Goal: Task Accomplishment & Management: Manage account settings

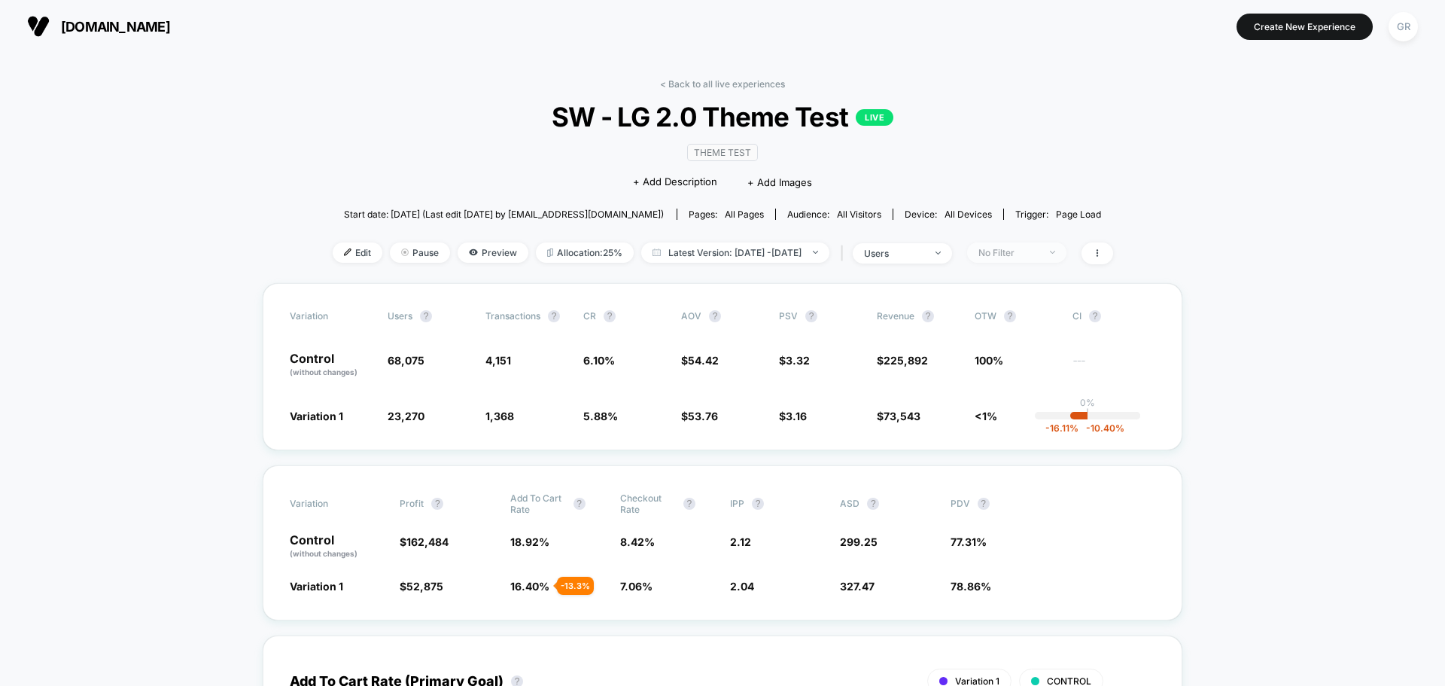
click at [1028, 252] on div "No Filter" at bounding box center [1008, 252] width 60 height 11
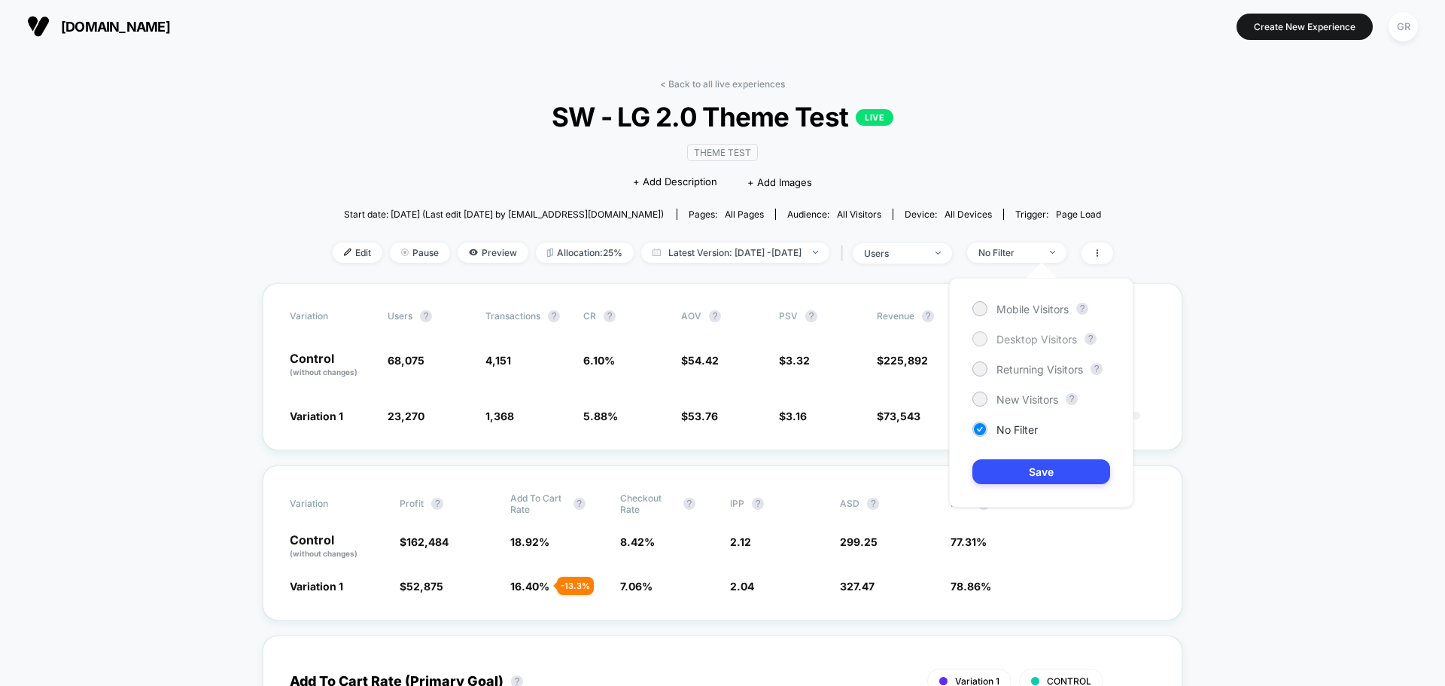
click at [994, 339] on div "Desktop Visitors" at bounding box center [1024, 338] width 105 height 15
click at [1023, 466] on button "Save" at bounding box center [1041, 471] width 138 height 25
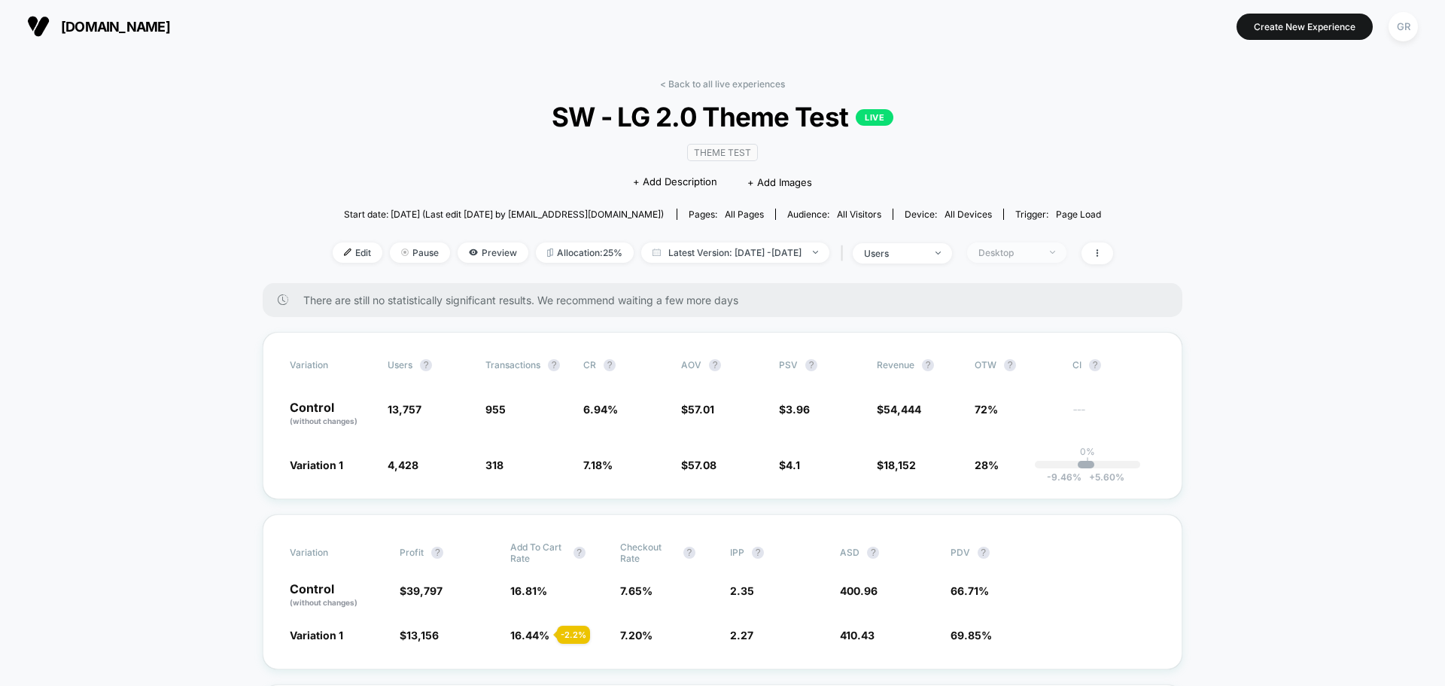
click at [1033, 254] on div "Desktop" at bounding box center [1008, 252] width 60 height 11
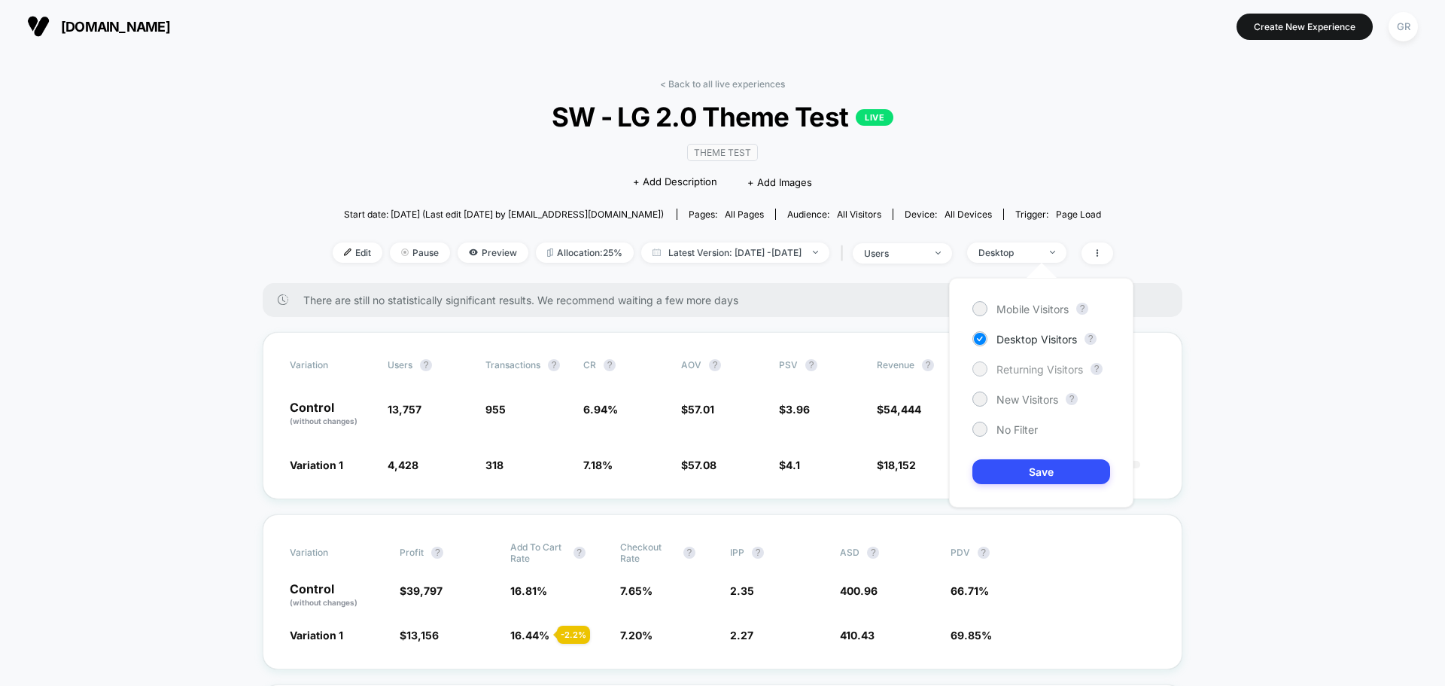
click at [983, 369] on div at bounding box center [979, 368] width 11 height 11
click at [1010, 471] on button "Save" at bounding box center [1041, 471] width 138 height 25
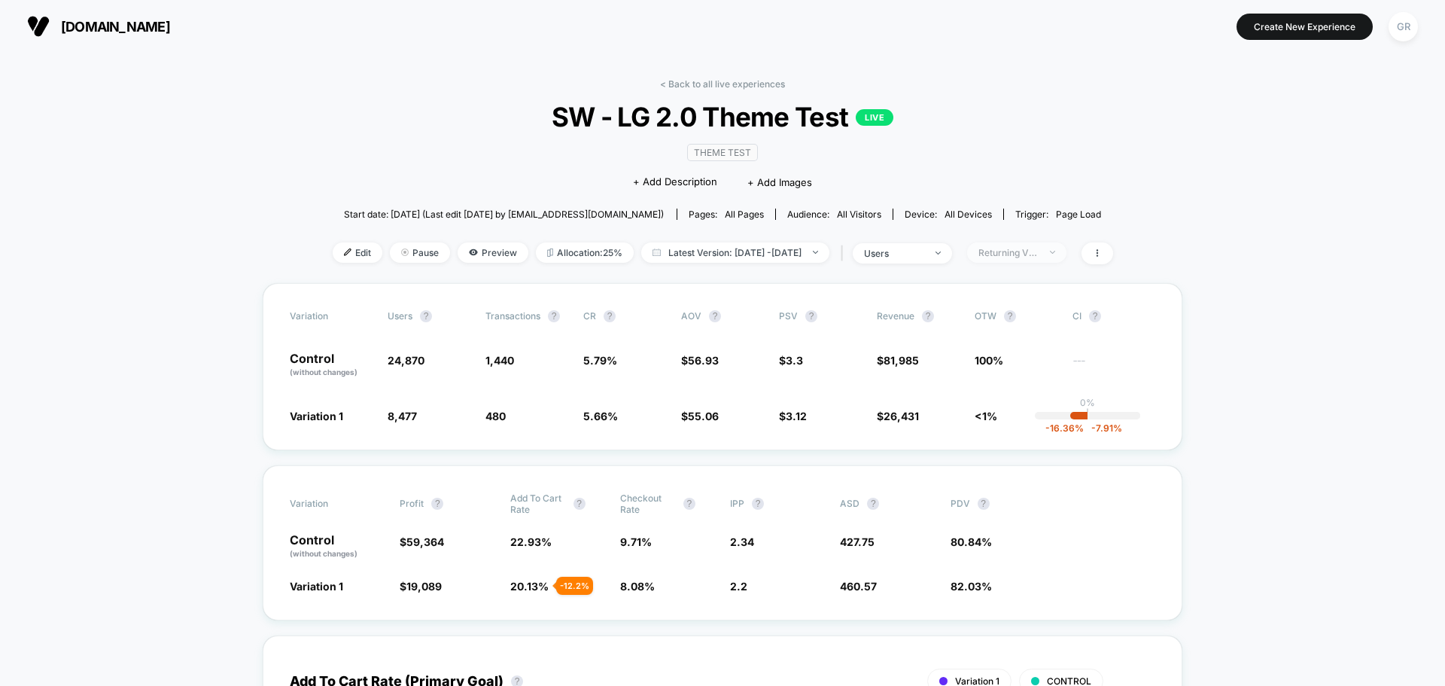
click at [1066, 244] on span "Returning Visitors" at bounding box center [1016, 252] width 99 height 20
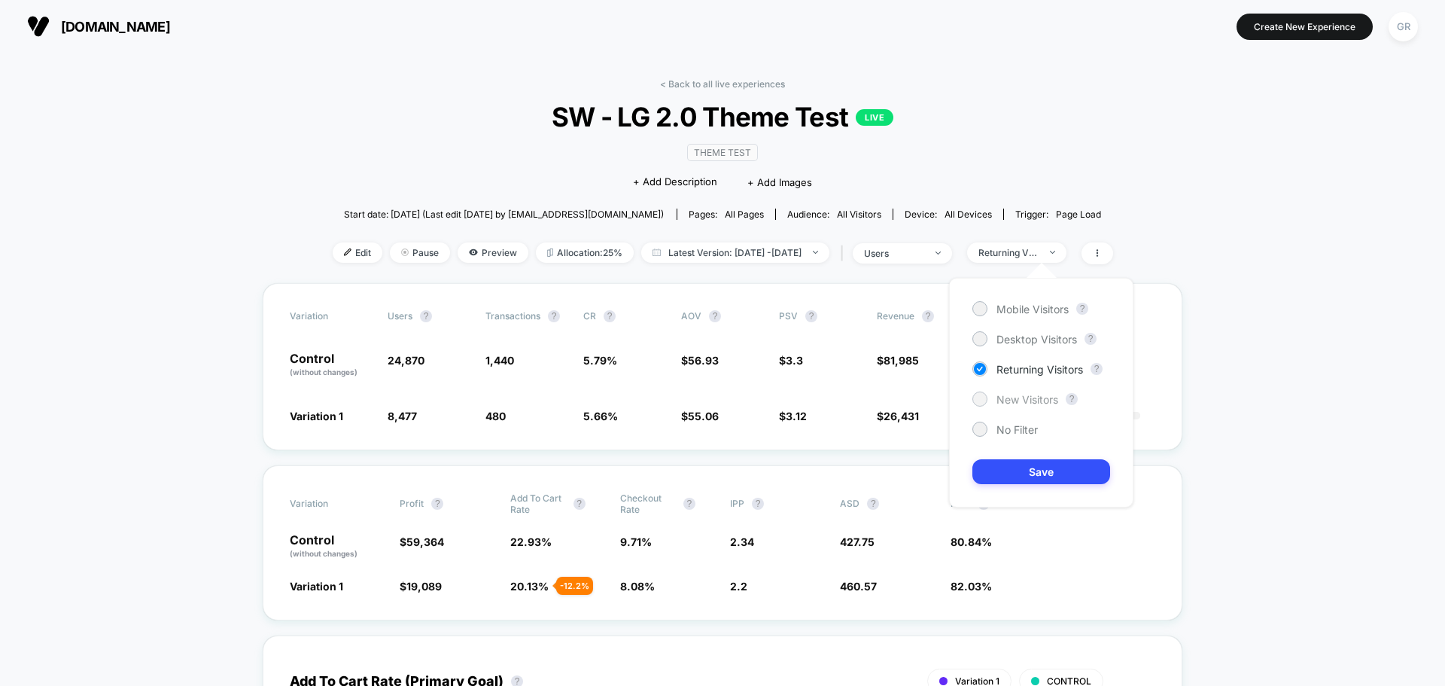
click at [1033, 394] on span "New Visitors" at bounding box center [1027, 399] width 62 height 13
click at [1020, 470] on button "Save" at bounding box center [1041, 471] width 138 height 25
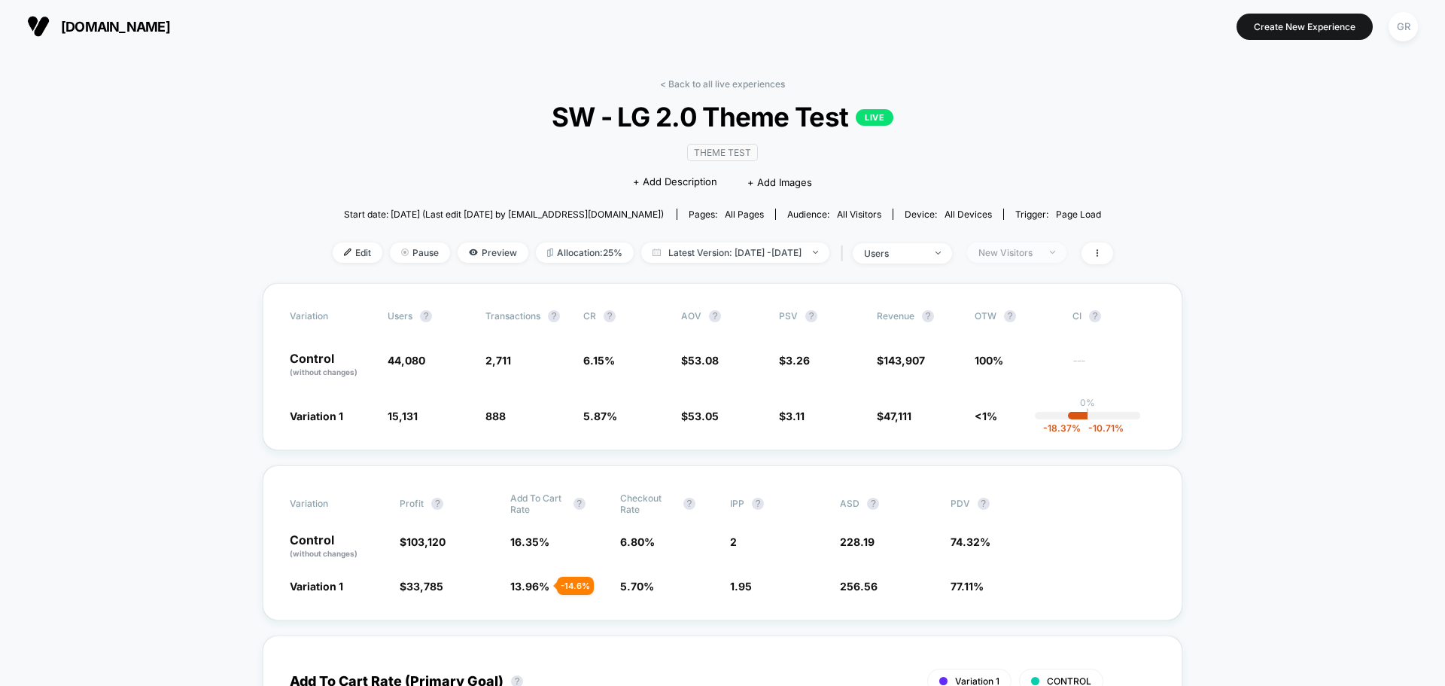
click at [1023, 251] on div "New Visitors" at bounding box center [1008, 252] width 60 height 11
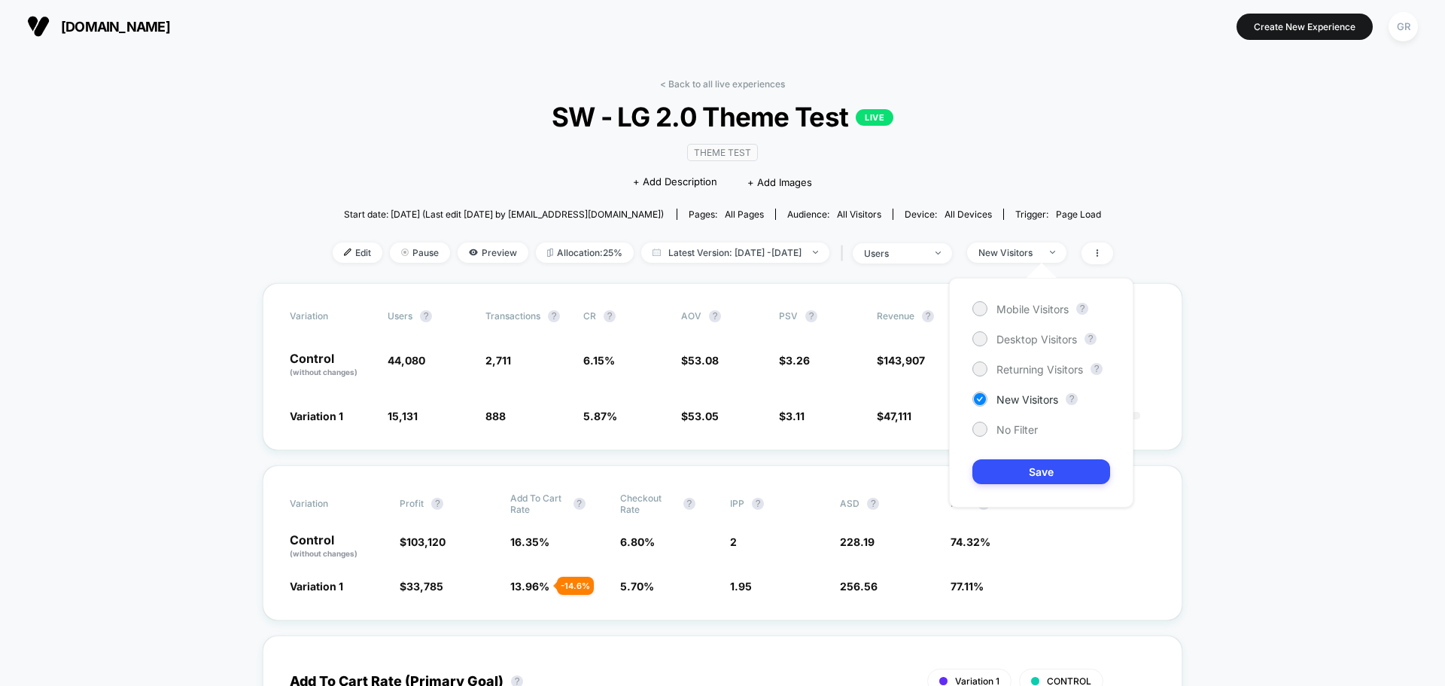
click at [1004, 420] on div "Mobile Visitors ? Desktop Visitors ? Returning Visitors ? New Visitors ? No Fil…" at bounding box center [1041, 393] width 184 height 230
click at [1006, 431] on span "No Filter" at bounding box center [1016, 429] width 41 height 13
drag, startPoint x: 1010, startPoint y: 473, endPoint x: 1203, endPoint y: 557, distance: 210.0
click at [1010, 473] on button "Save" at bounding box center [1041, 471] width 138 height 25
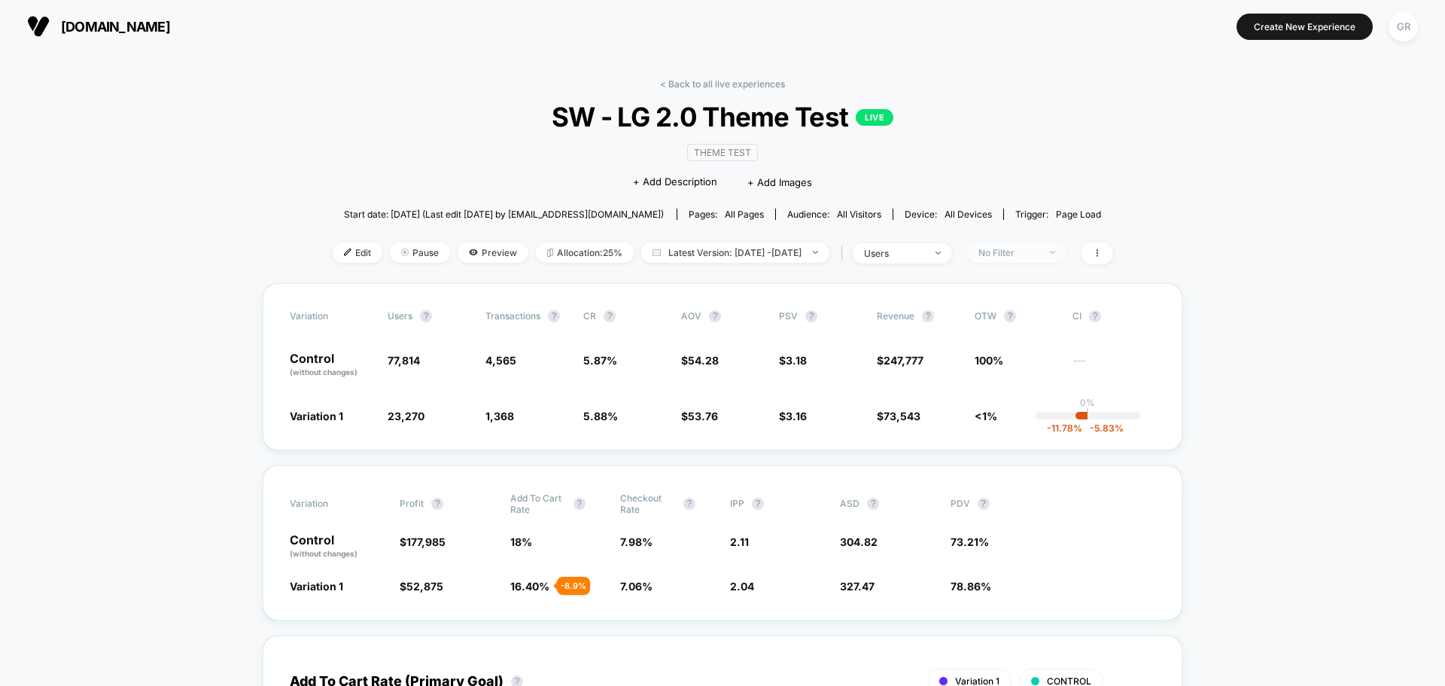
click at [1008, 251] on div "No Filter" at bounding box center [1008, 252] width 60 height 11
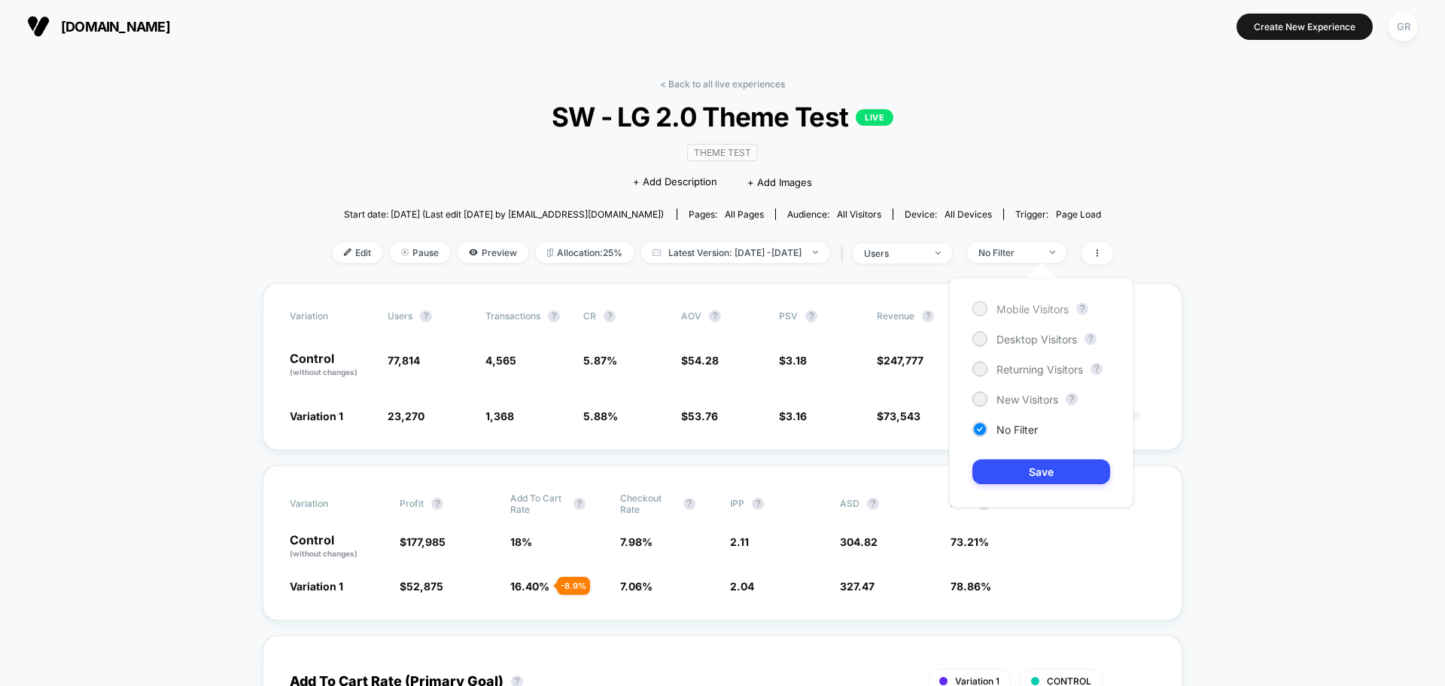
click at [983, 308] on div at bounding box center [979, 308] width 11 height 11
click at [1058, 466] on button "Save" at bounding box center [1041, 471] width 138 height 25
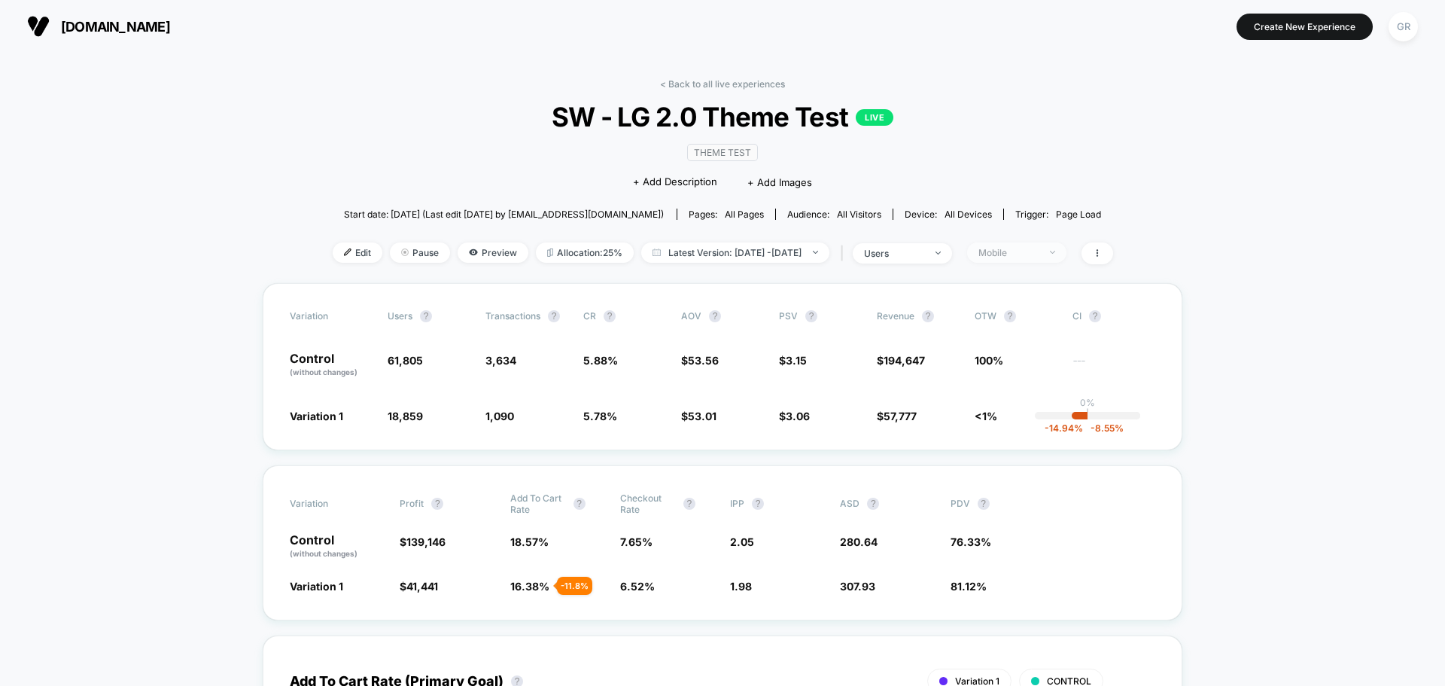
click at [1024, 259] on span "Mobile" at bounding box center [1016, 252] width 99 height 20
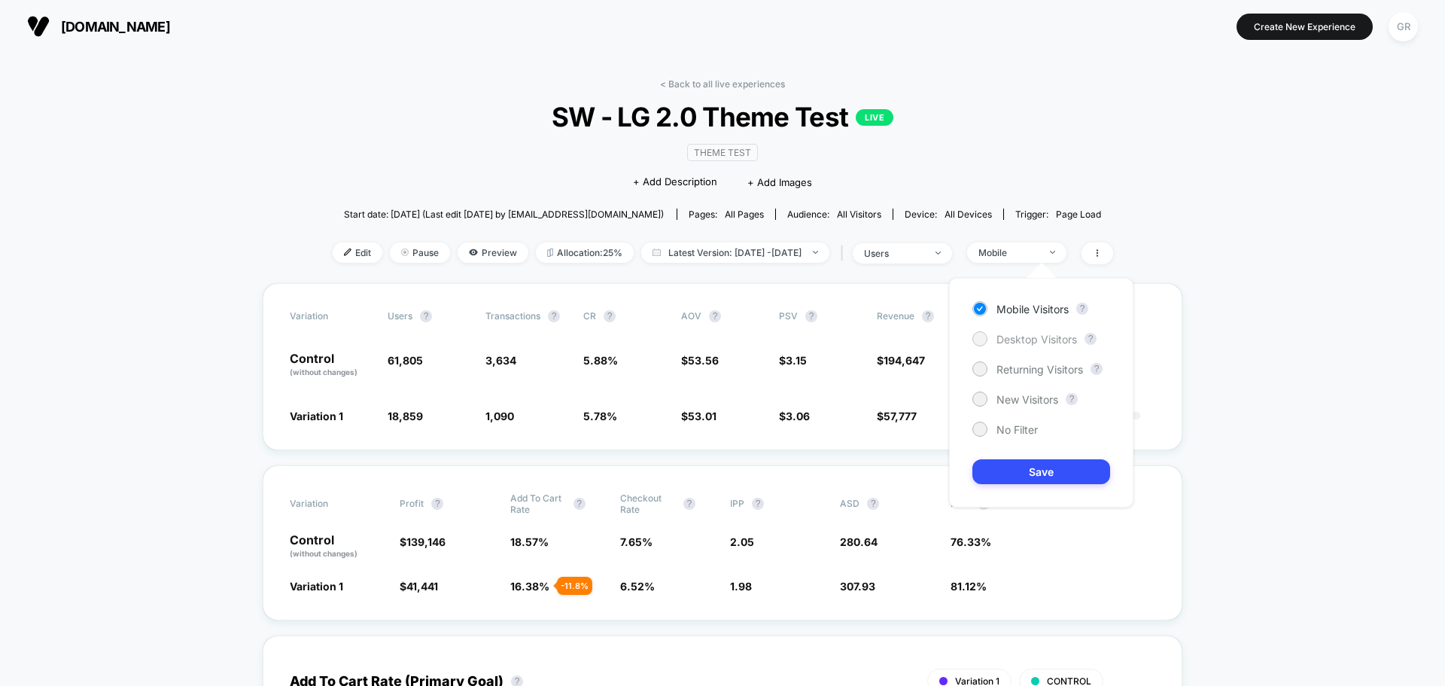
click at [1005, 343] on span "Desktop Visitors" at bounding box center [1036, 339] width 81 height 13
click at [1023, 467] on button "Save" at bounding box center [1041, 471] width 138 height 25
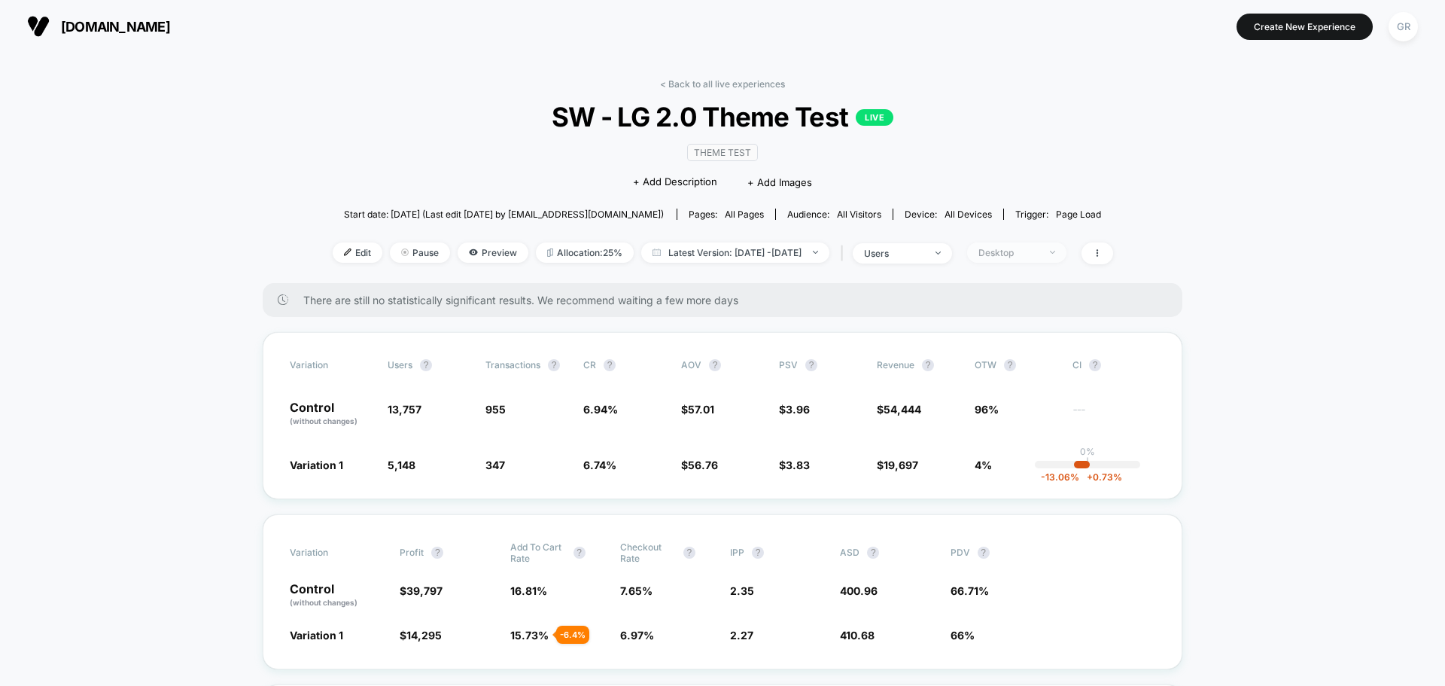
click at [1036, 251] on div "Desktop" at bounding box center [1008, 252] width 60 height 11
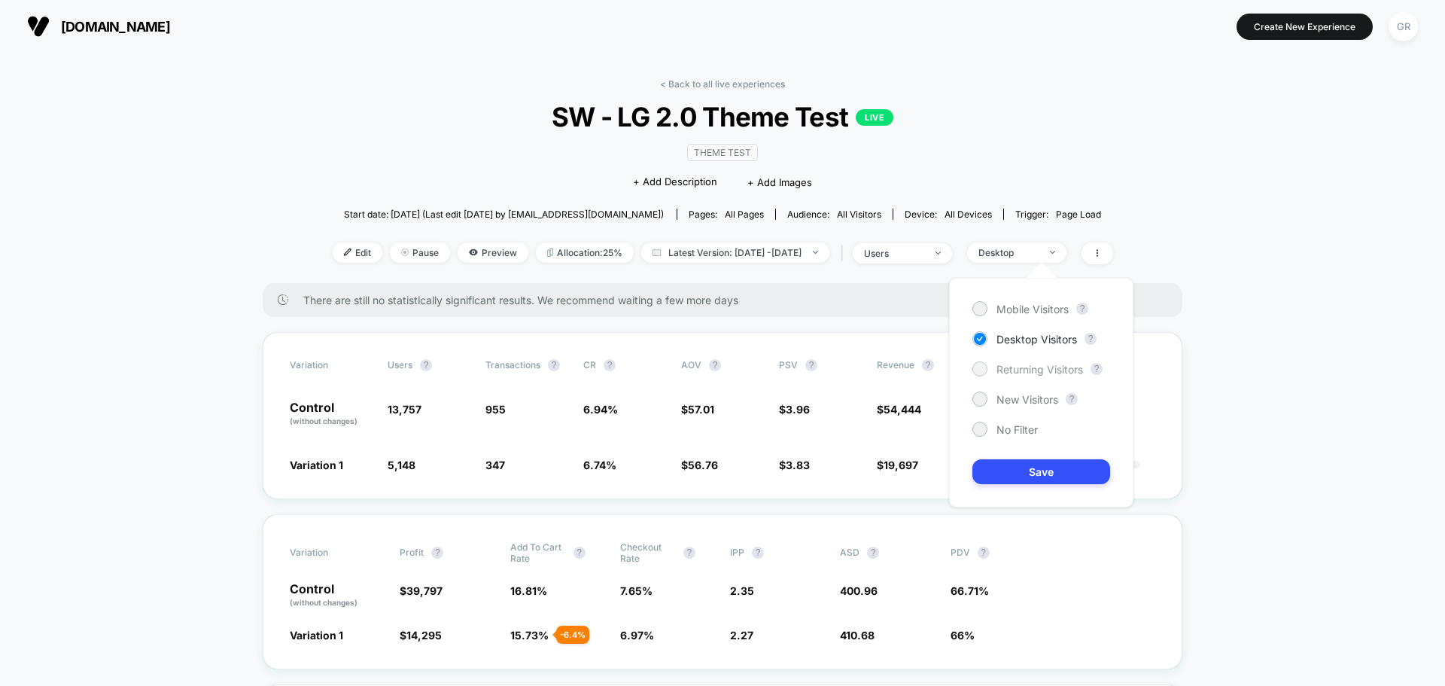
click at [1012, 367] on span "Returning Visitors" at bounding box center [1039, 369] width 87 height 13
click at [1020, 475] on button "Save" at bounding box center [1041, 471] width 138 height 25
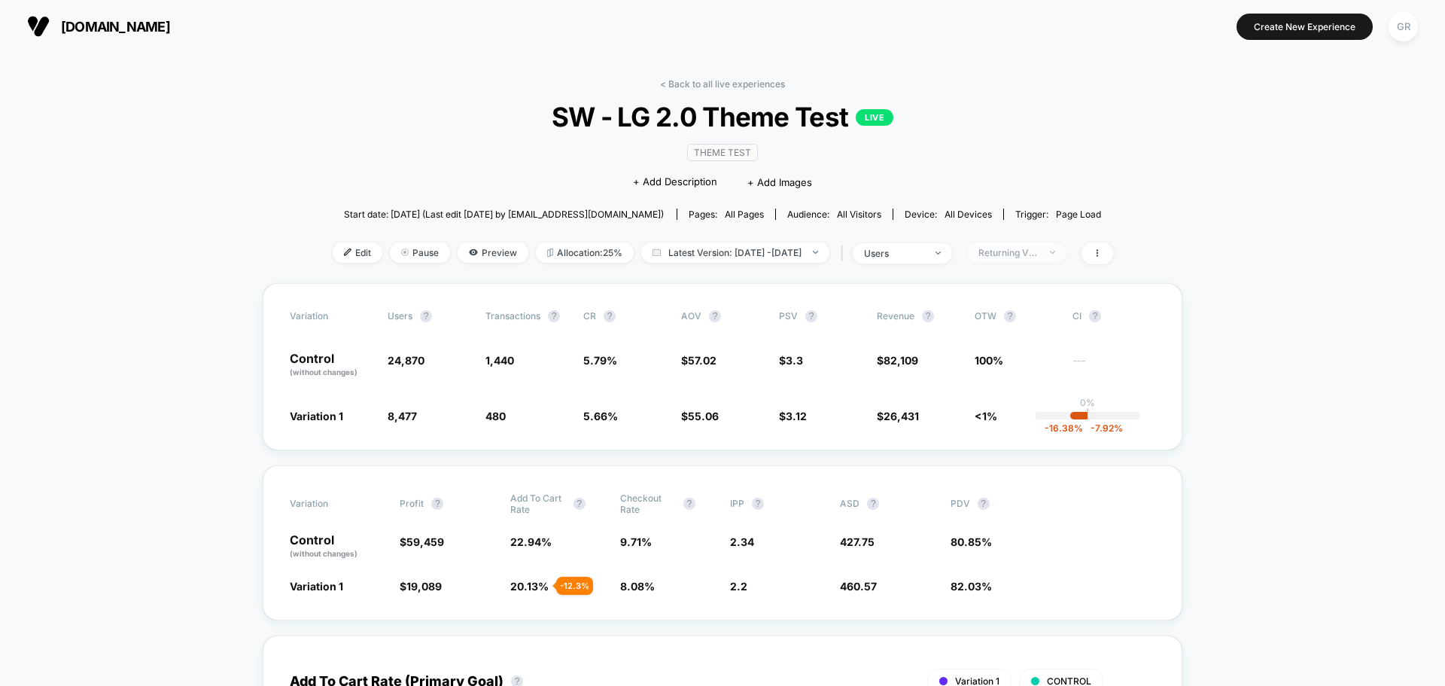
click at [1039, 251] on div "Returning Visitors" at bounding box center [1008, 252] width 60 height 11
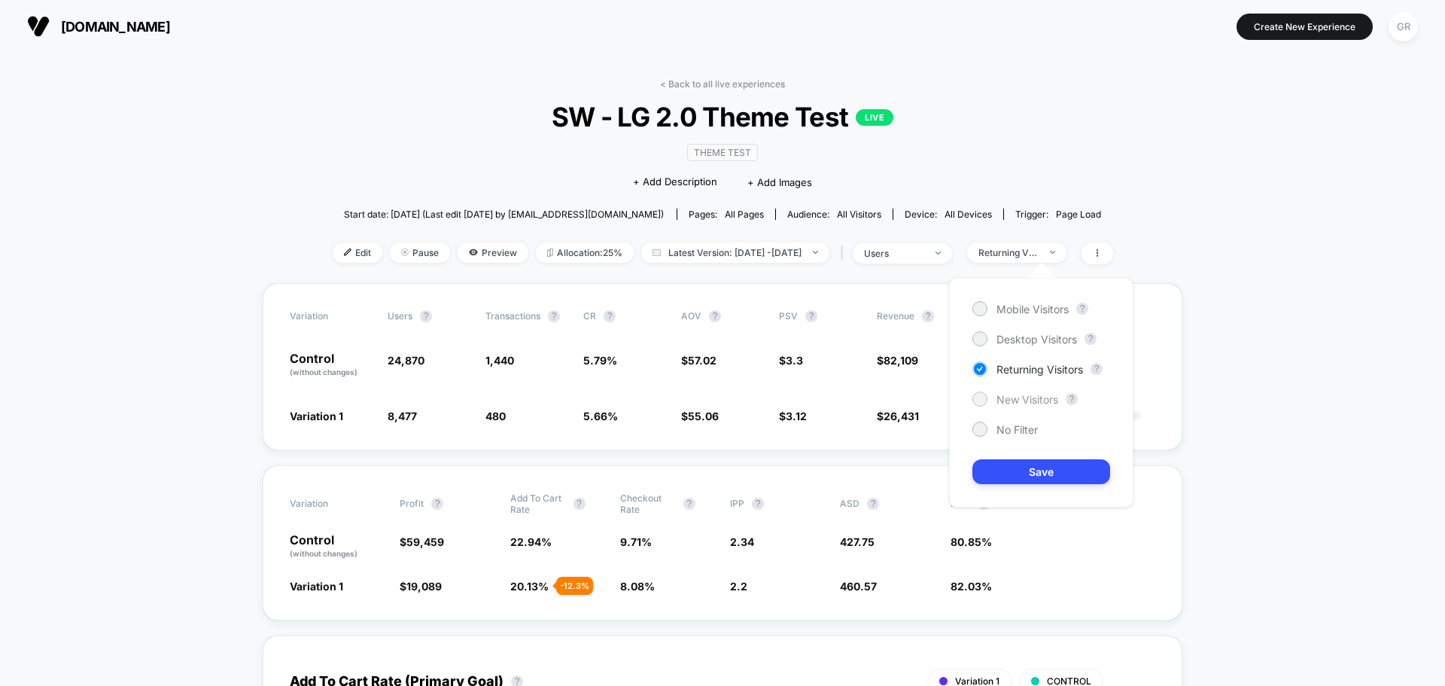
click at [1015, 400] on span "New Visitors" at bounding box center [1027, 399] width 62 height 13
click at [1044, 468] on button "Save" at bounding box center [1041, 471] width 138 height 25
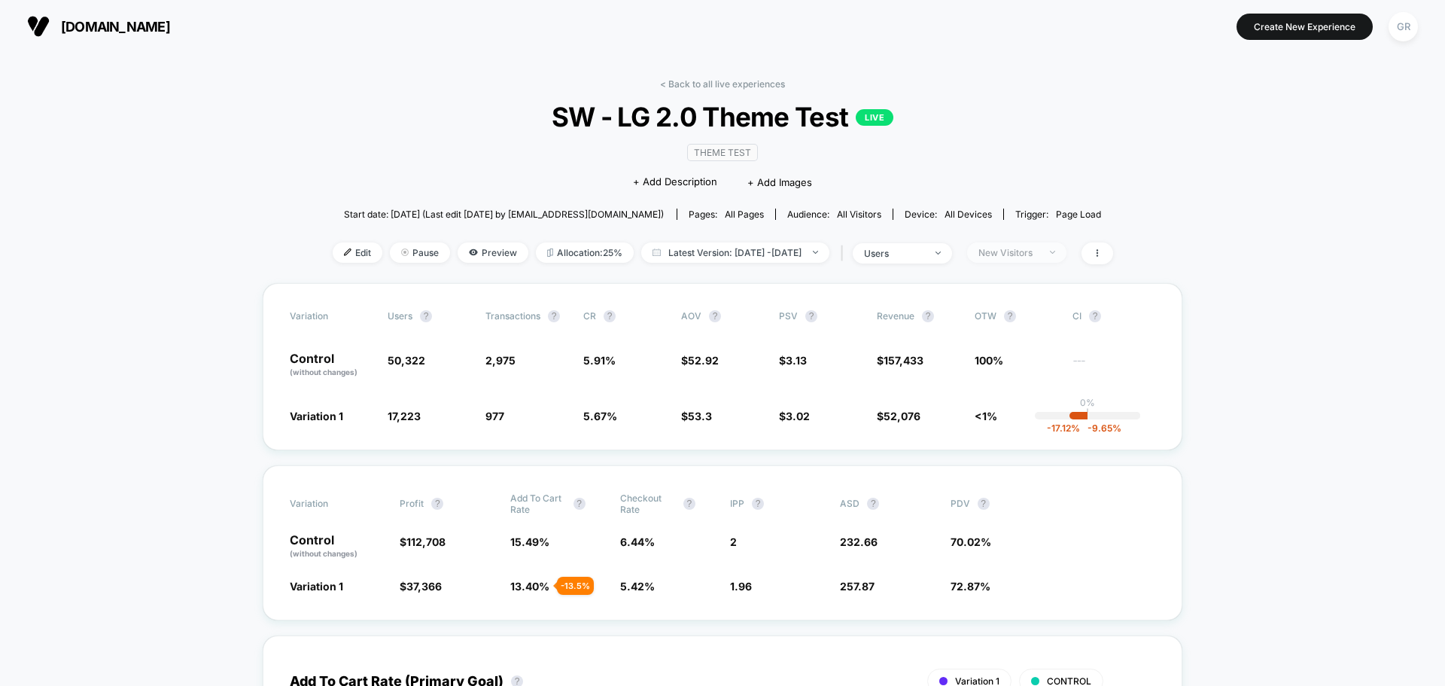
click at [1036, 253] on div "New Visitors" at bounding box center [1008, 252] width 60 height 11
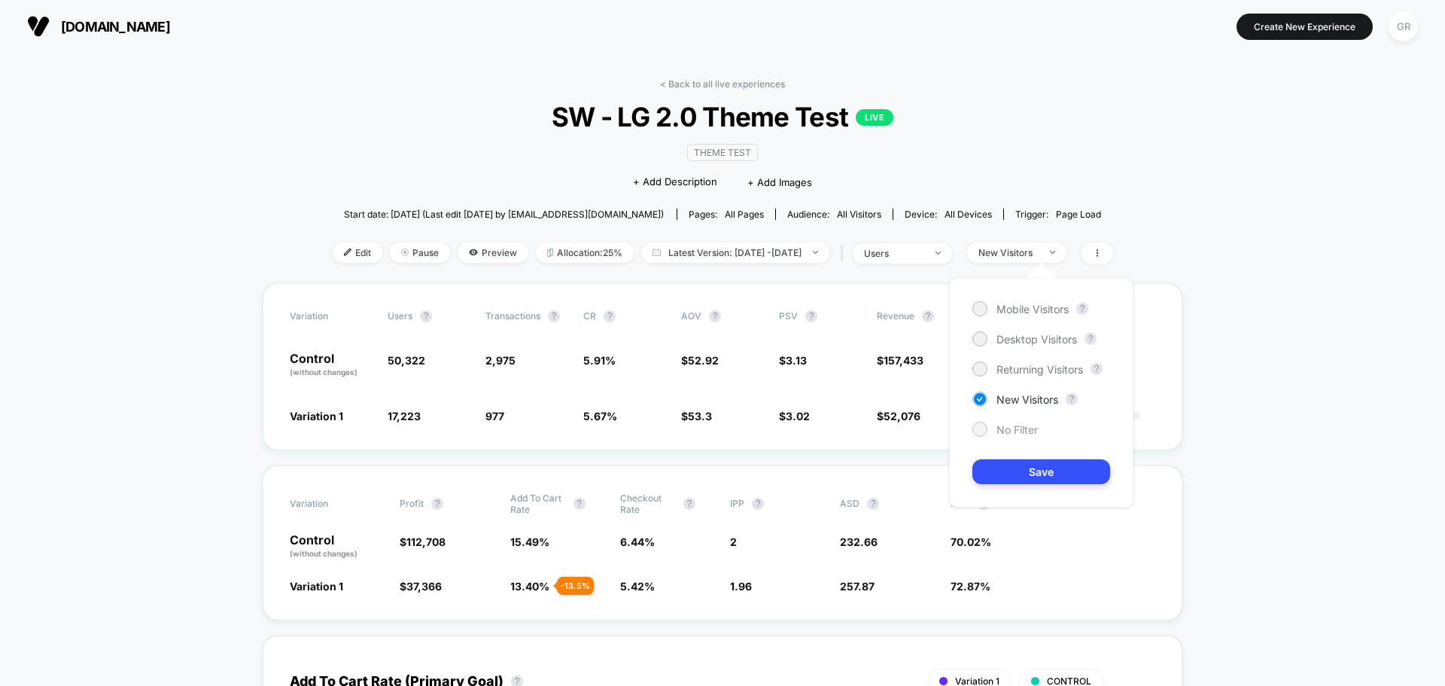
click at [987, 436] on div "No Filter" at bounding box center [1004, 428] width 65 height 15
drag, startPoint x: 1011, startPoint y: 479, endPoint x: 1003, endPoint y: 474, distance: 9.8
click at [1011, 479] on button "Save" at bounding box center [1041, 471] width 138 height 25
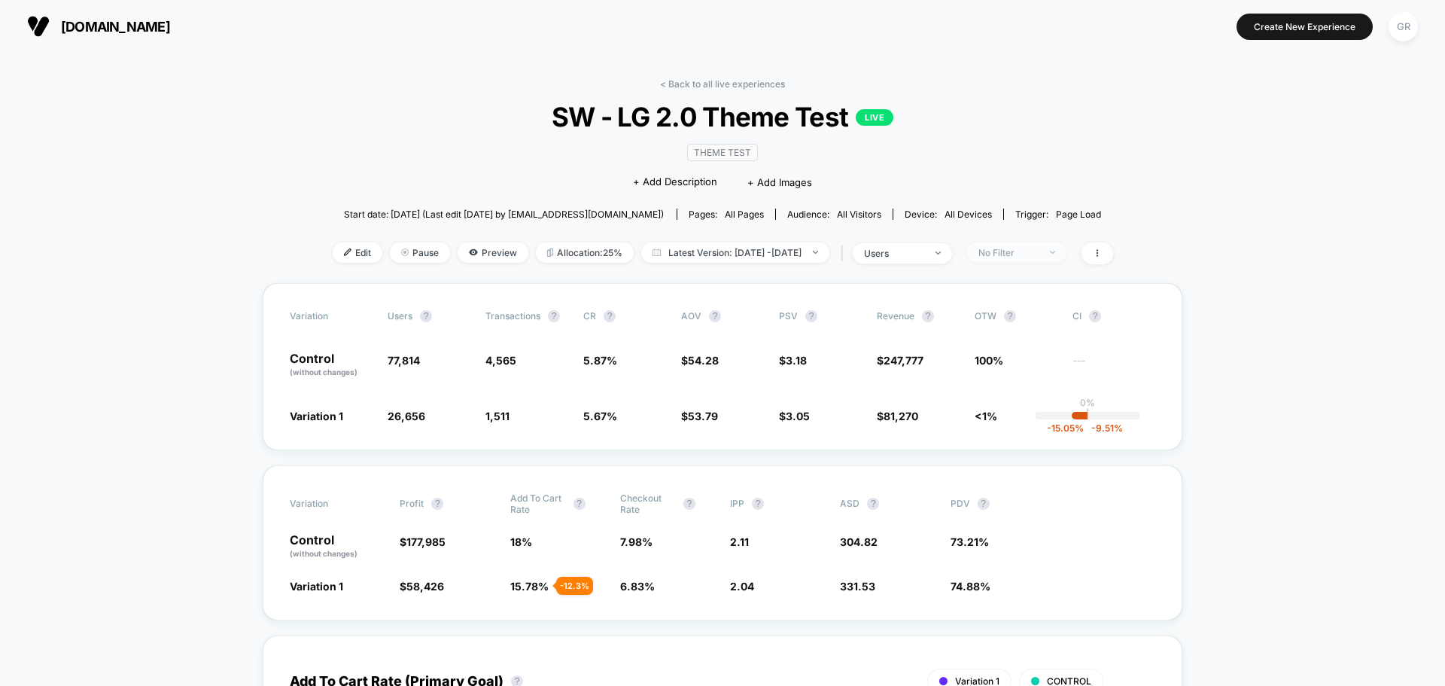
click at [1039, 248] on div "No Filter" at bounding box center [1008, 252] width 60 height 11
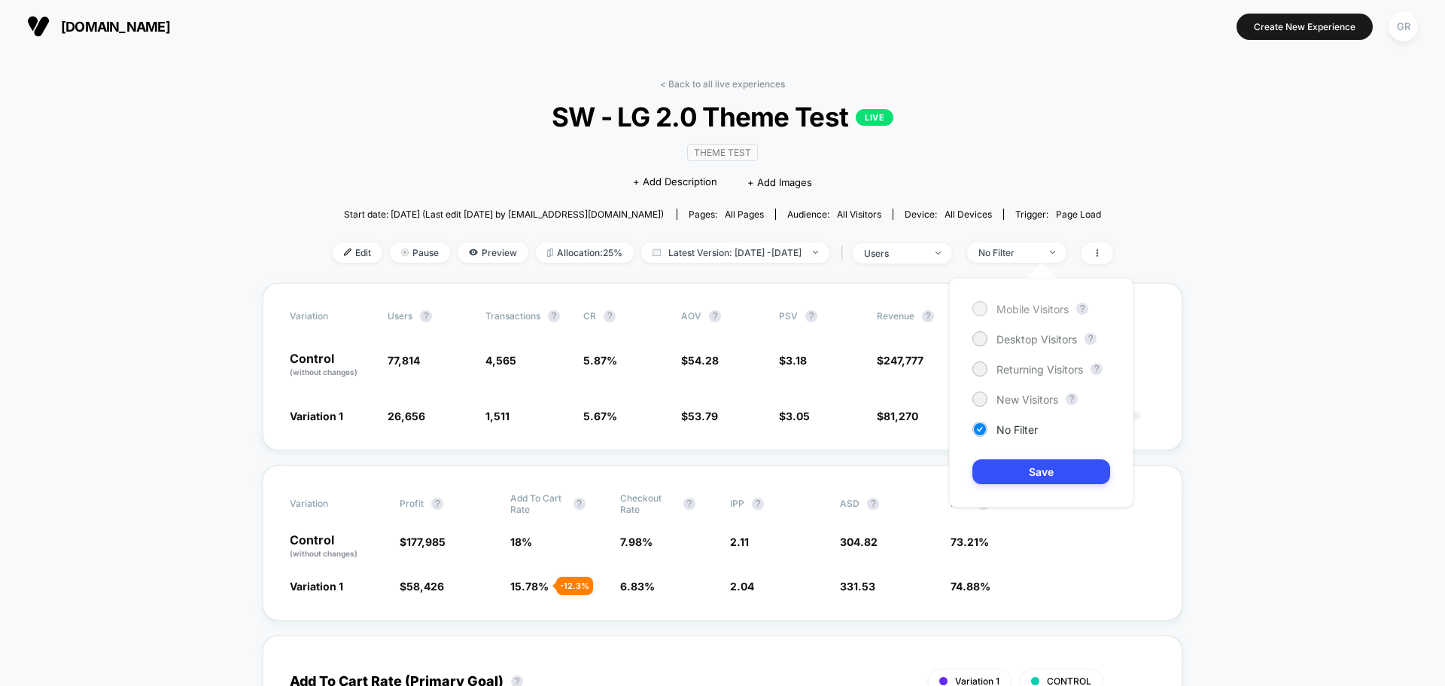
click at [978, 309] on div at bounding box center [979, 308] width 11 height 11
click at [1021, 469] on button "Save" at bounding box center [1041, 471] width 138 height 25
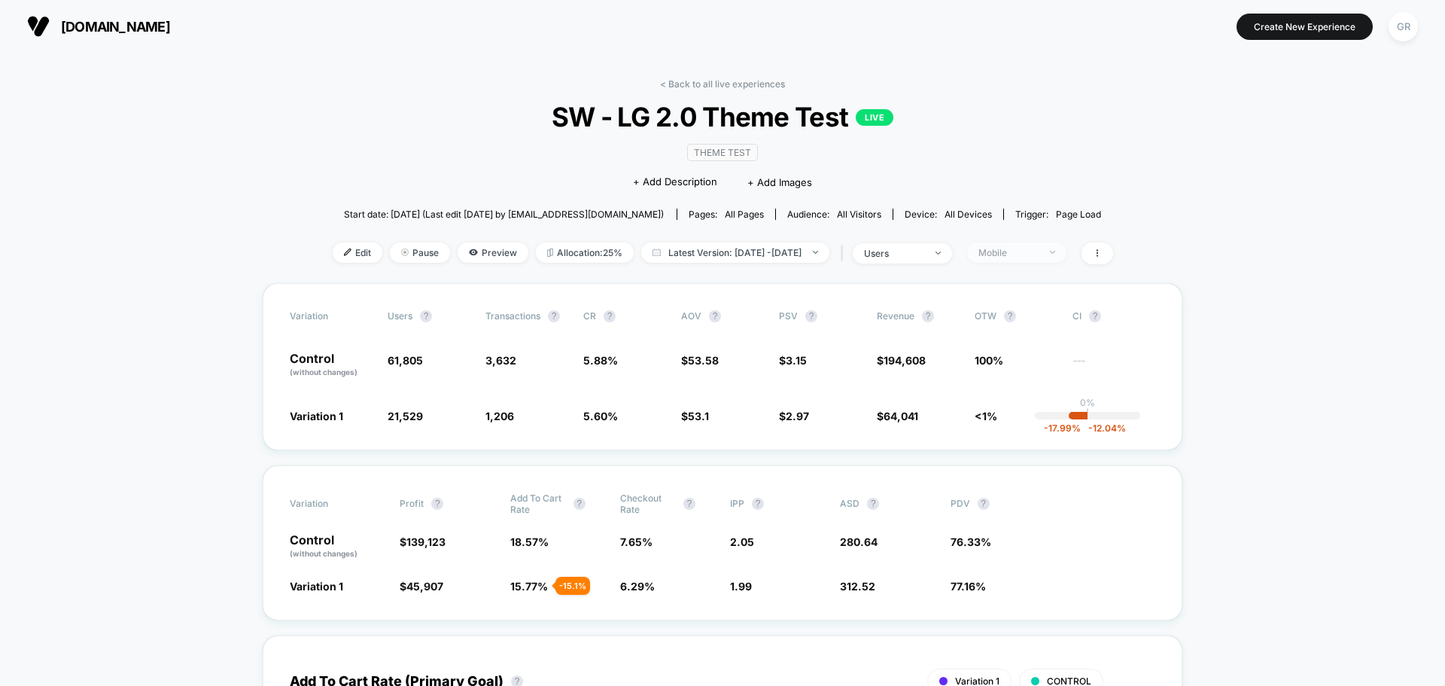
click at [1030, 251] on div "Mobile" at bounding box center [1008, 252] width 60 height 11
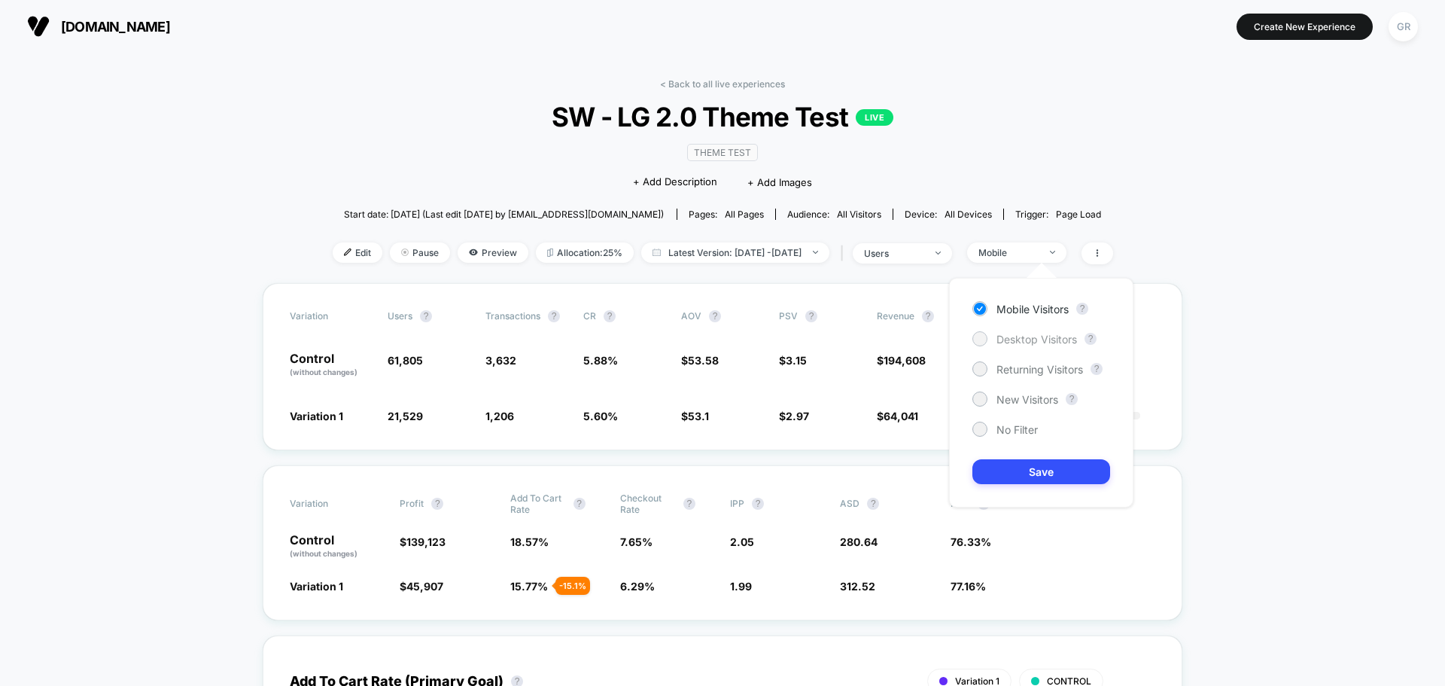
drag, startPoint x: 1024, startPoint y: 347, endPoint x: 1020, endPoint y: 339, distance: 9.4
click at [1024, 347] on div "Mobile Visitors ? Desktop Visitors ? Returning Visitors ? New Visitors ? No Fil…" at bounding box center [1041, 393] width 184 height 230
click at [1020, 339] on span "Desktop Visitors" at bounding box center [1036, 339] width 81 height 13
drag, startPoint x: 1036, startPoint y: 473, endPoint x: 781, endPoint y: 504, distance: 256.2
click at [1036, 474] on button "Save" at bounding box center [1041, 471] width 138 height 25
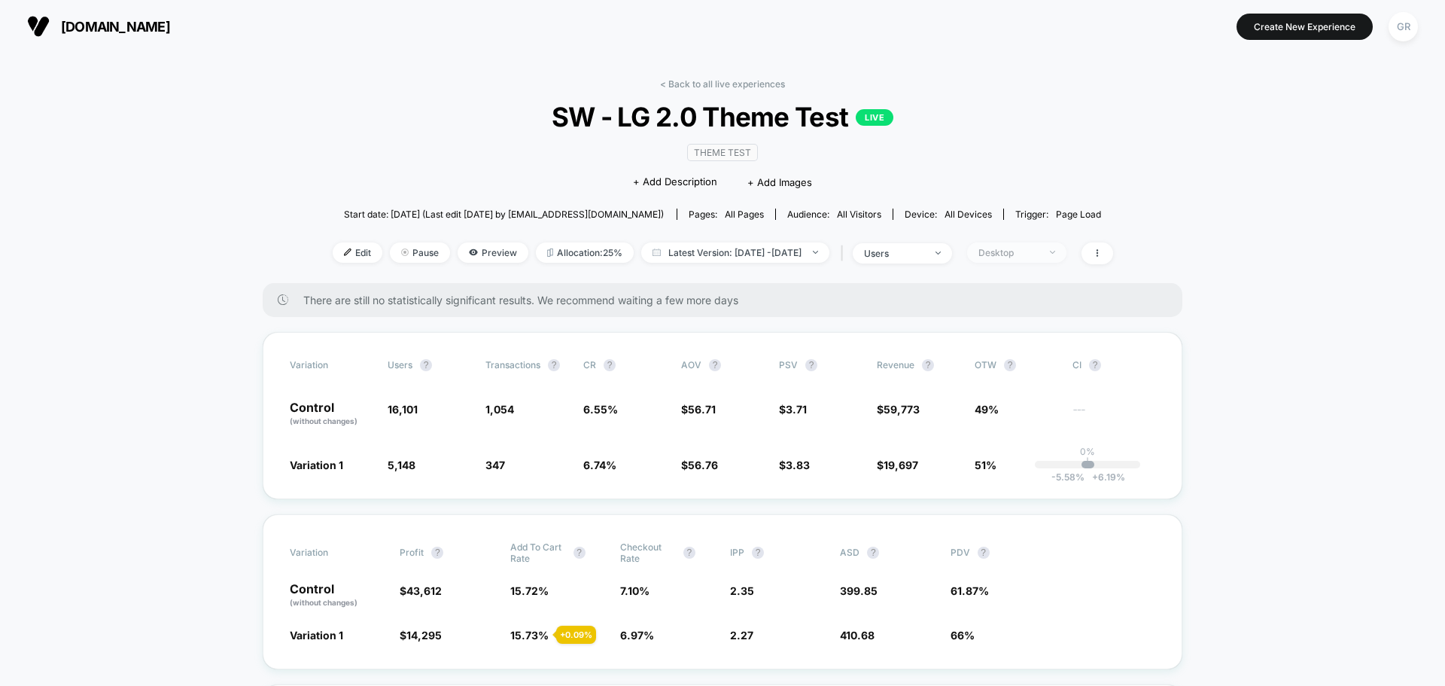
click at [1037, 256] on div "Desktop" at bounding box center [1008, 252] width 60 height 11
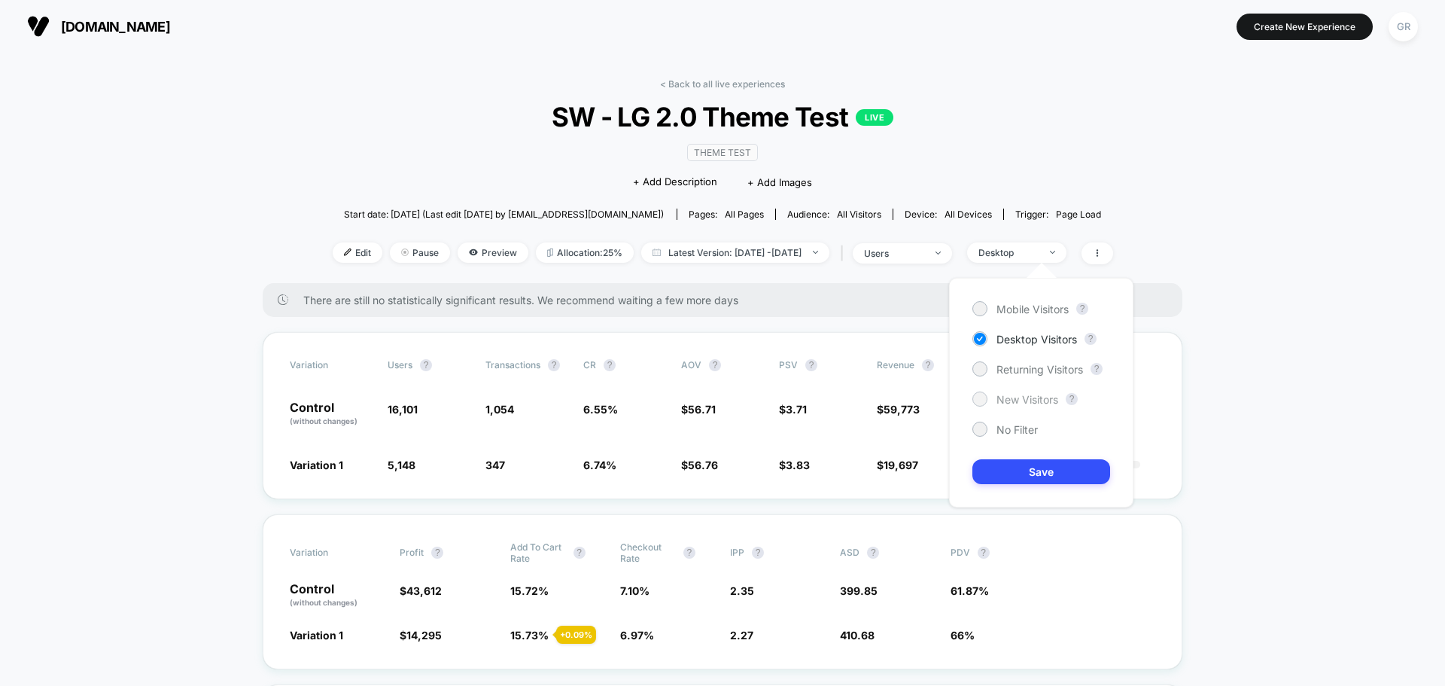
click at [1025, 403] on span "New Visitors" at bounding box center [1027, 399] width 62 height 13
click at [1005, 470] on button "Save" at bounding box center [1041, 471] width 138 height 25
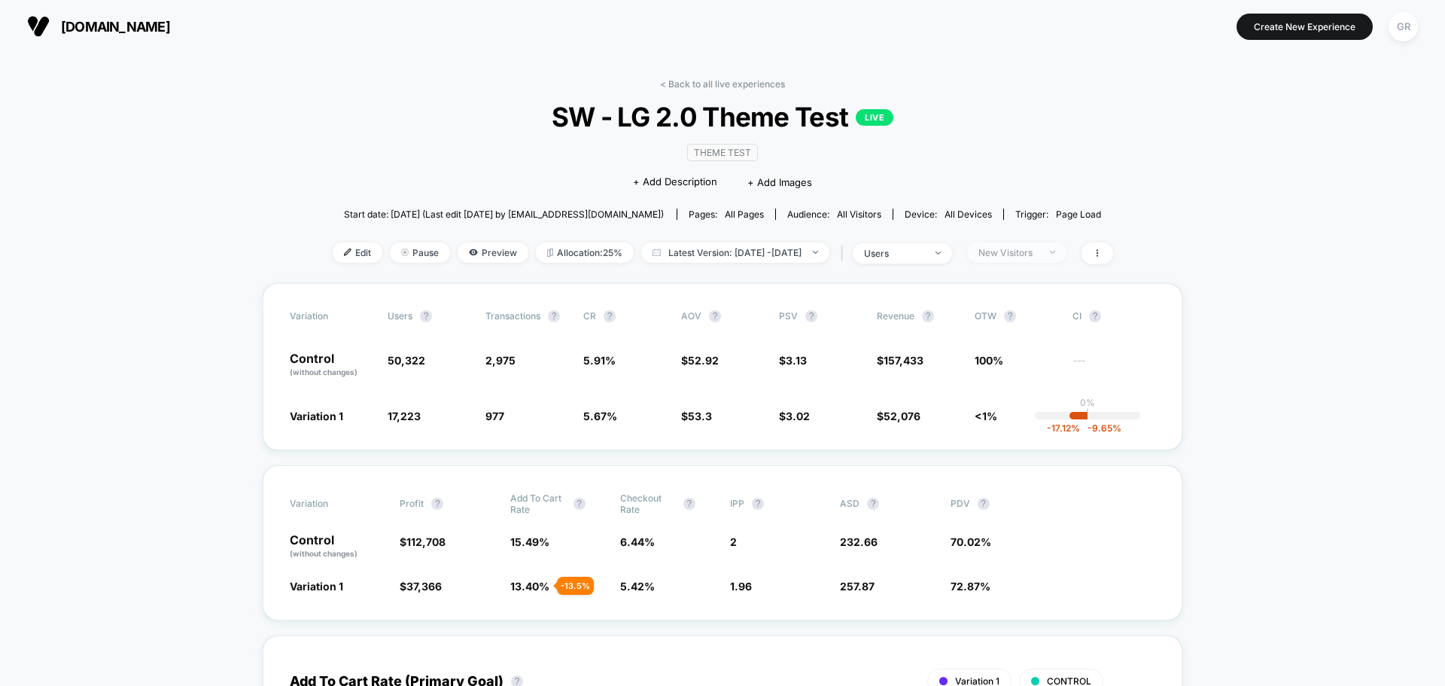
click at [1039, 251] on div "New Visitors" at bounding box center [1008, 252] width 60 height 11
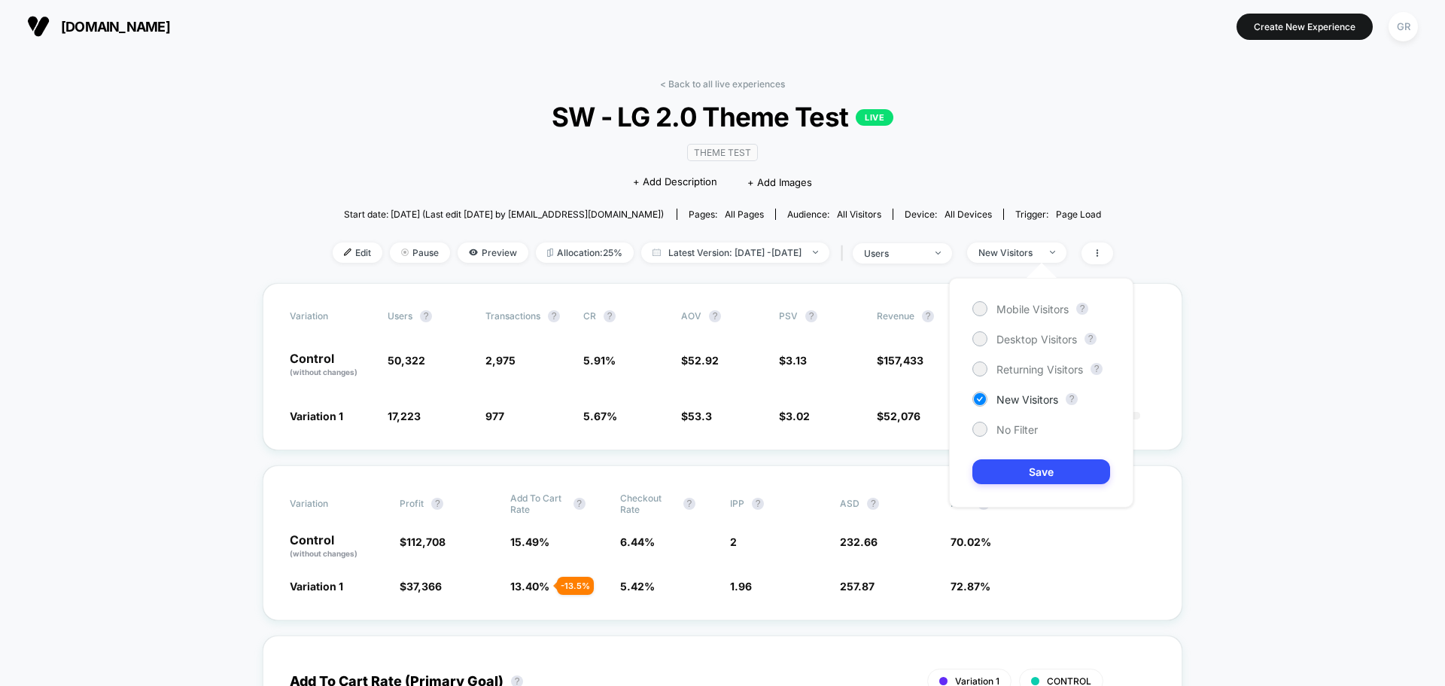
click at [987, 357] on div "Mobile Visitors ? Desktop Visitors ? Returning Visitors ? New Visitors ? No Fil…" at bounding box center [1041, 393] width 184 height 230
click at [987, 373] on div "Returning Visitors" at bounding box center [1027, 368] width 111 height 15
click at [1020, 467] on button "Save" at bounding box center [1041, 471] width 138 height 25
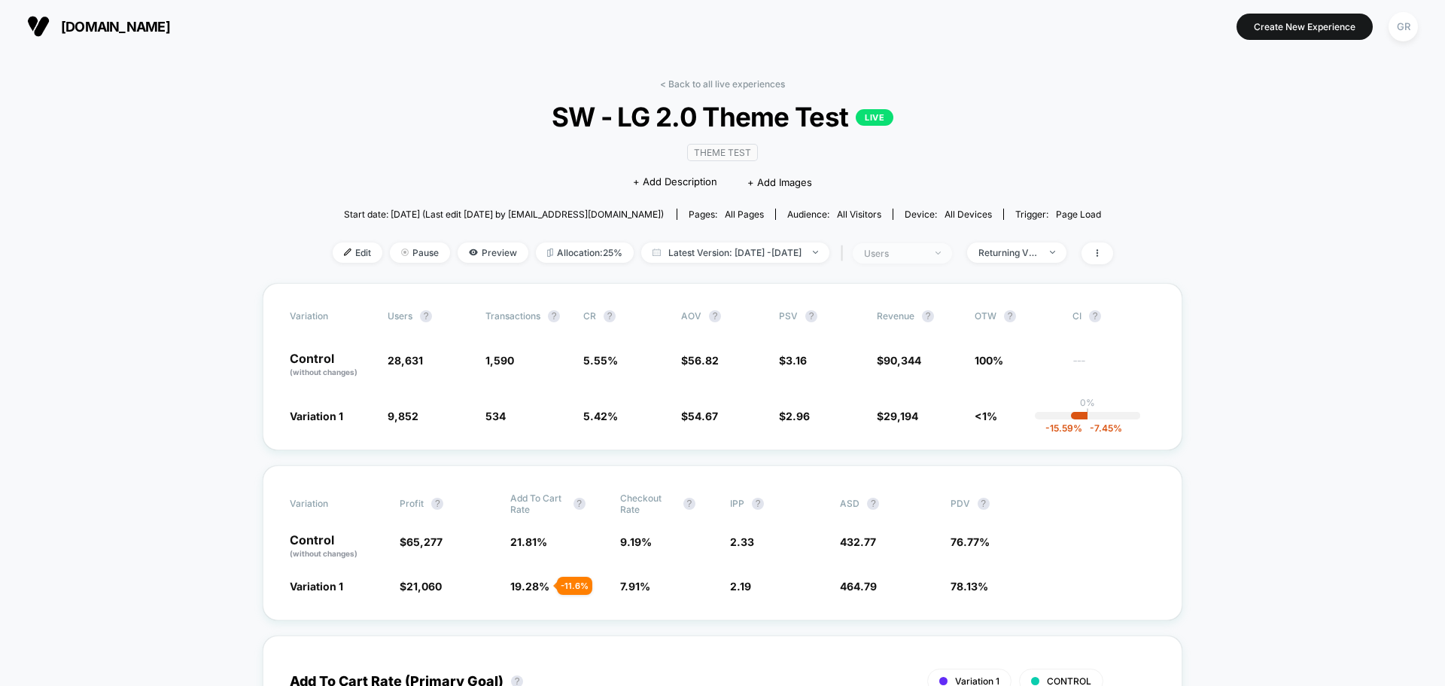
click at [952, 255] on span "users" at bounding box center [902, 253] width 99 height 20
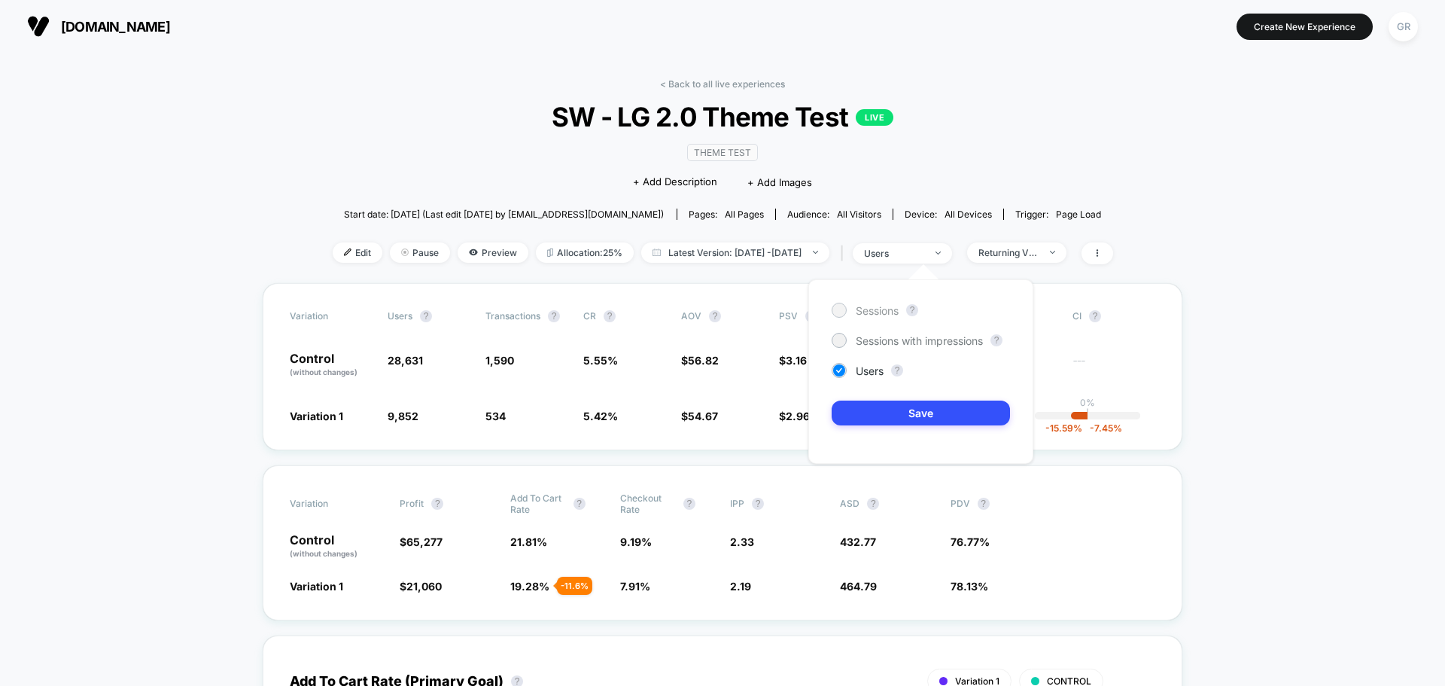
click at [878, 310] on span "Sessions" at bounding box center [877, 310] width 43 height 13
click at [880, 401] on button "Save" at bounding box center [921, 412] width 178 height 25
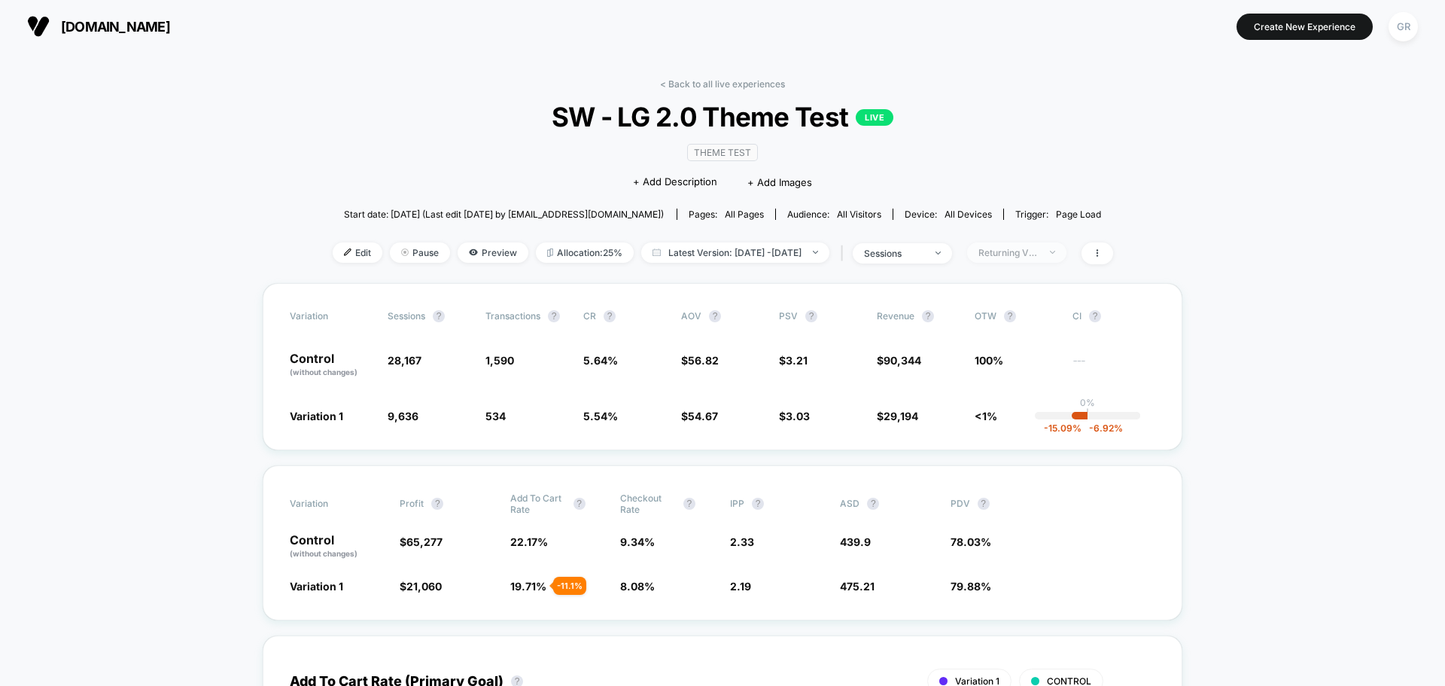
click at [1011, 242] on span "Returning Visitors" at bounding box center [1016, 252] width 99 height 20
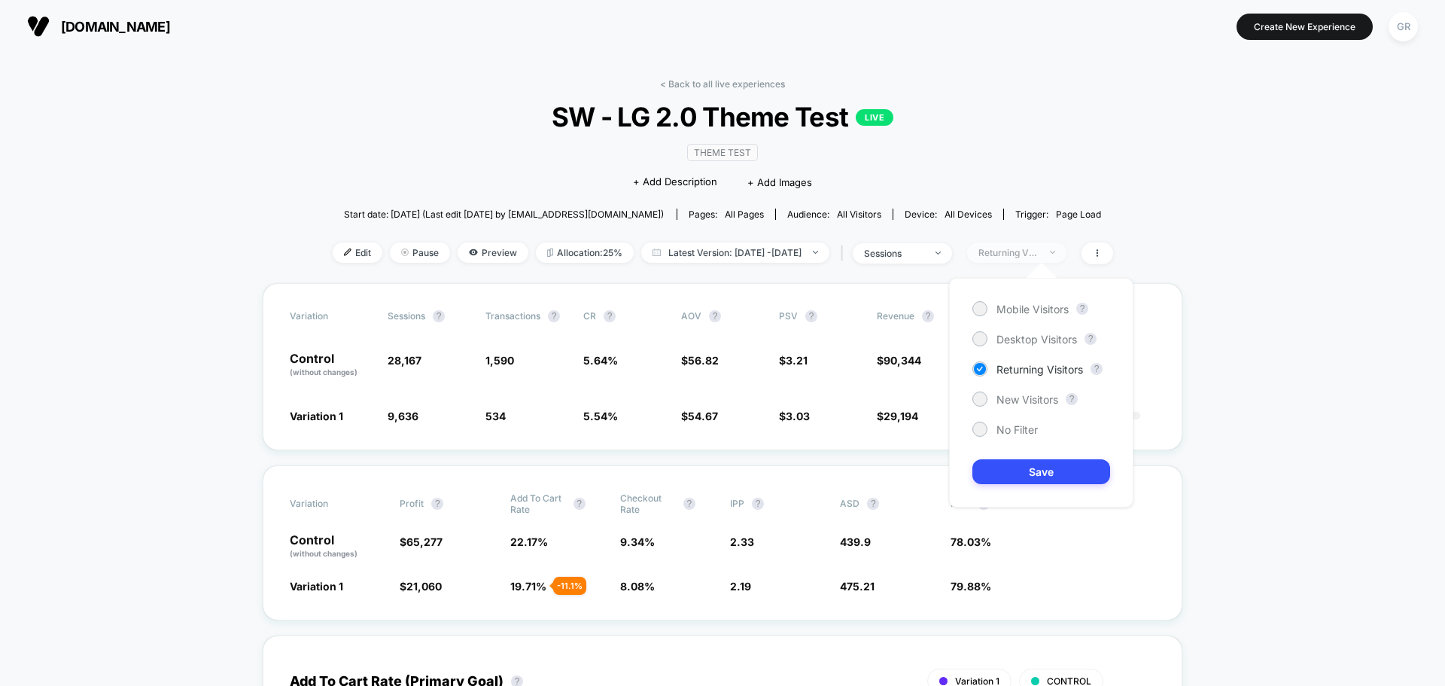
click at [1015, 249] on div "Returning Visitors" at bounding box center [1008, 252] width 60 height 11
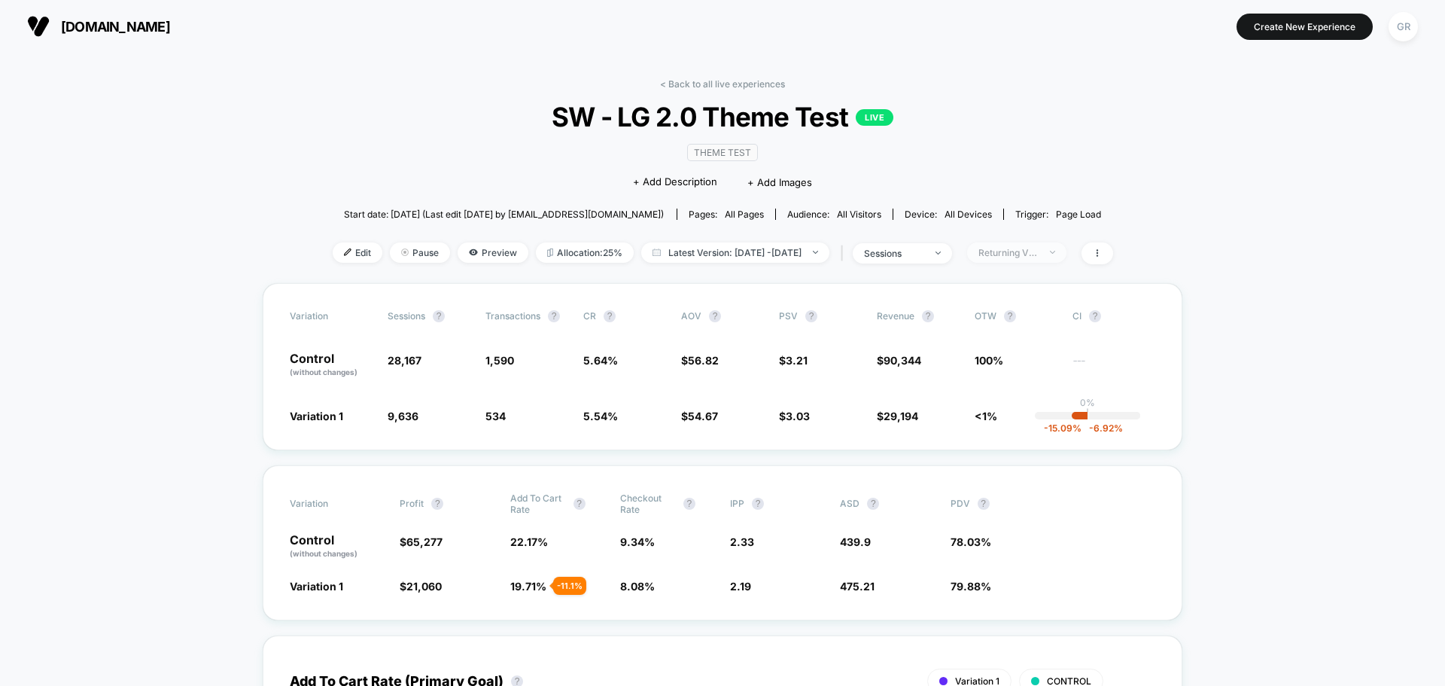
click at [1011, 247] on div "Returning Visitors" at bounding box center [1008, 252] width 60 height 11
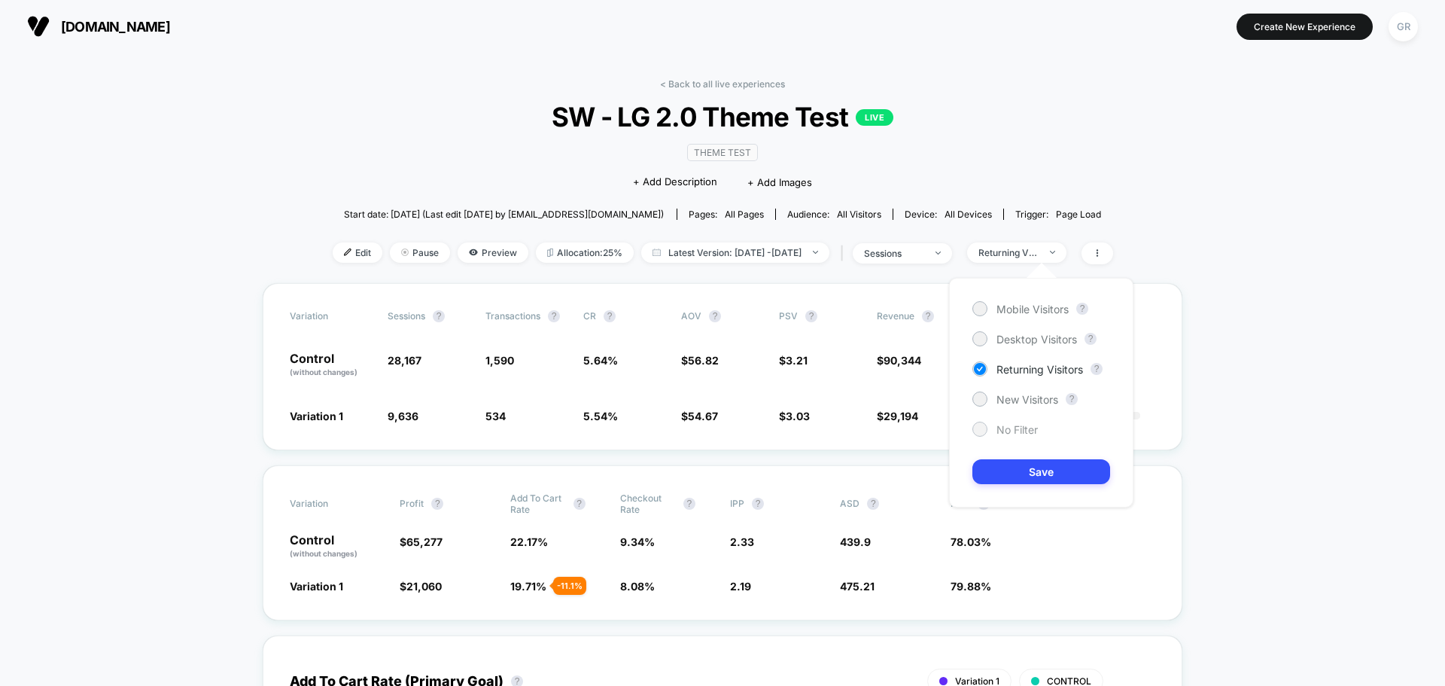
click at [999, 433] on span "No Filter" at bounding box center [1016, 429] width 41 height 13
click at [1002, 472] on button "Save" at bounding box center [1041, 471] width 138 height 25
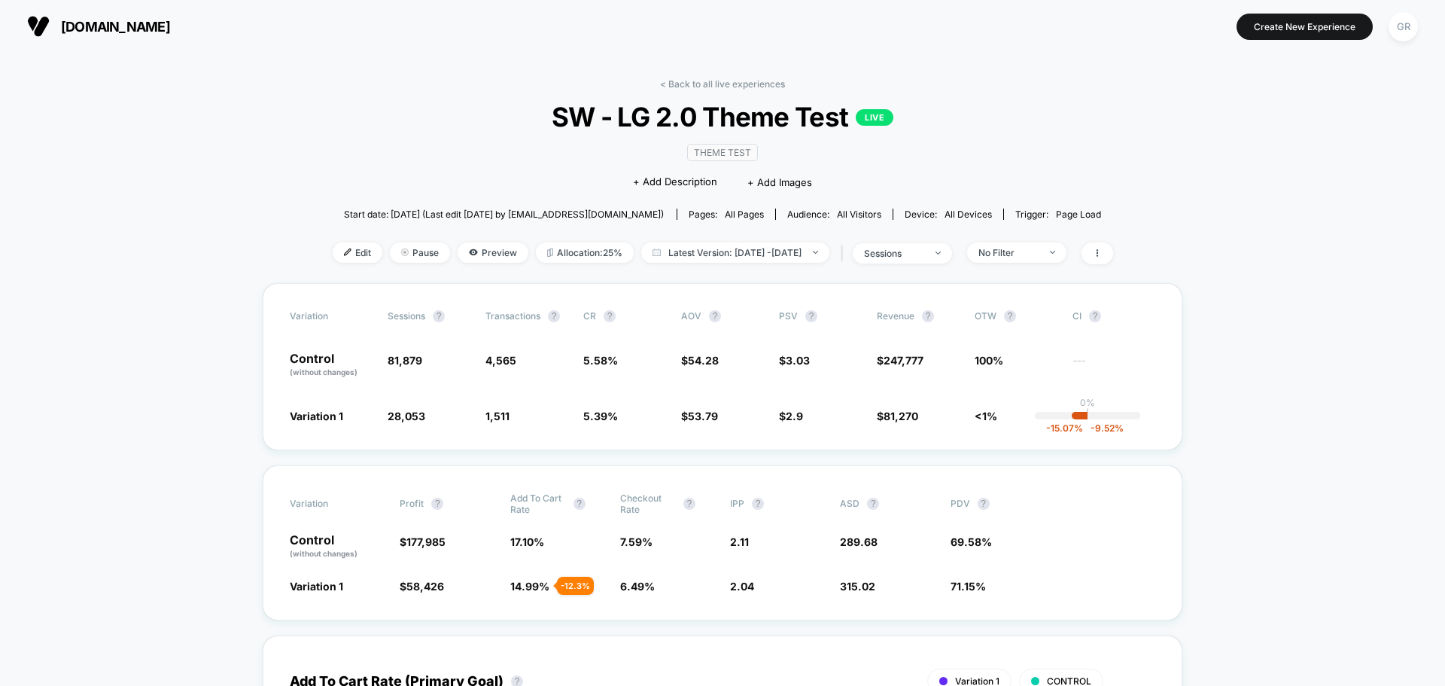
drag, startPoint x: 874, startPoint y: 66, endPoint x: 906, endPoint y: 60, distance: 32.2
